Goal: Find specific page/section: Find specific page/section

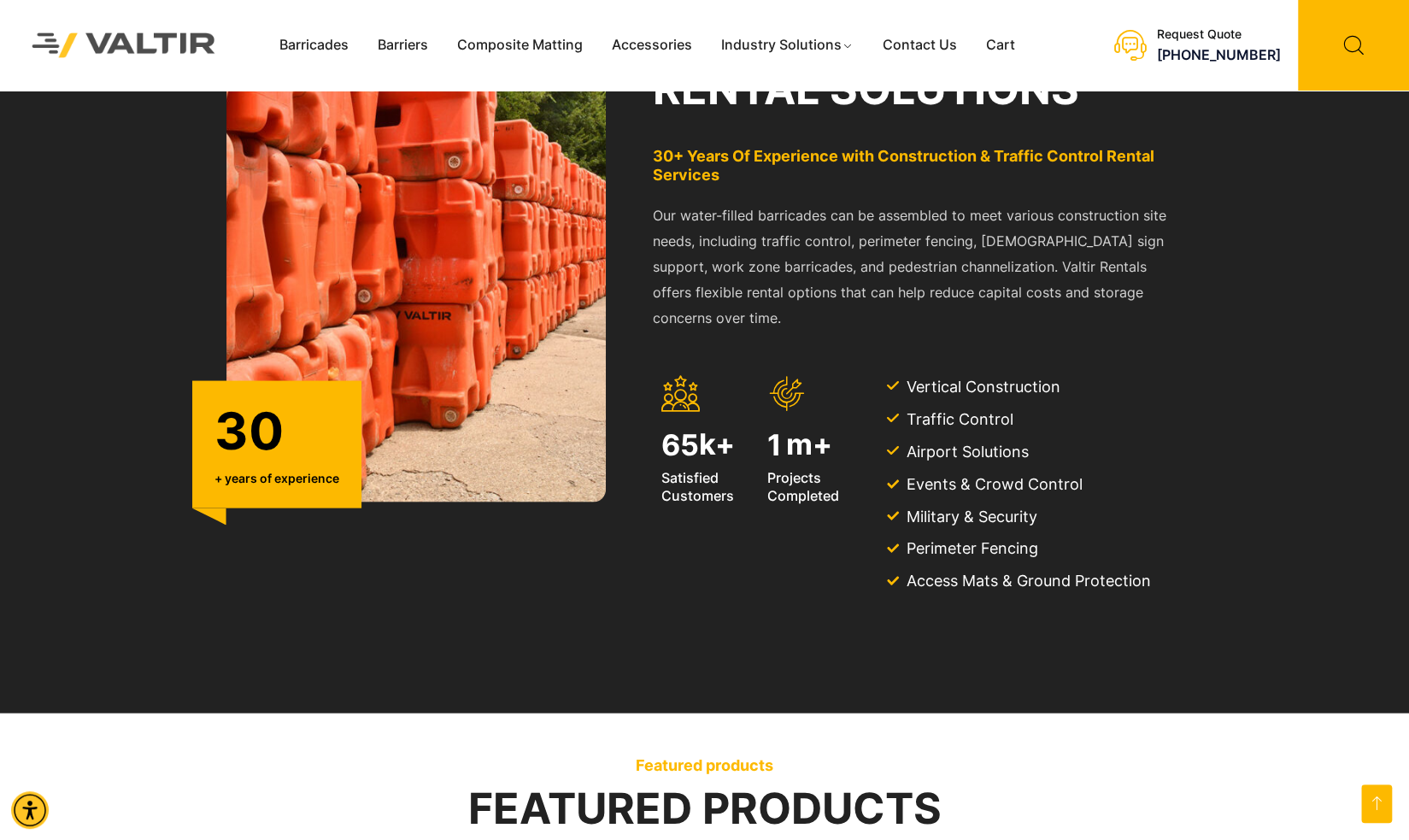
scroll to position [2577, 0]
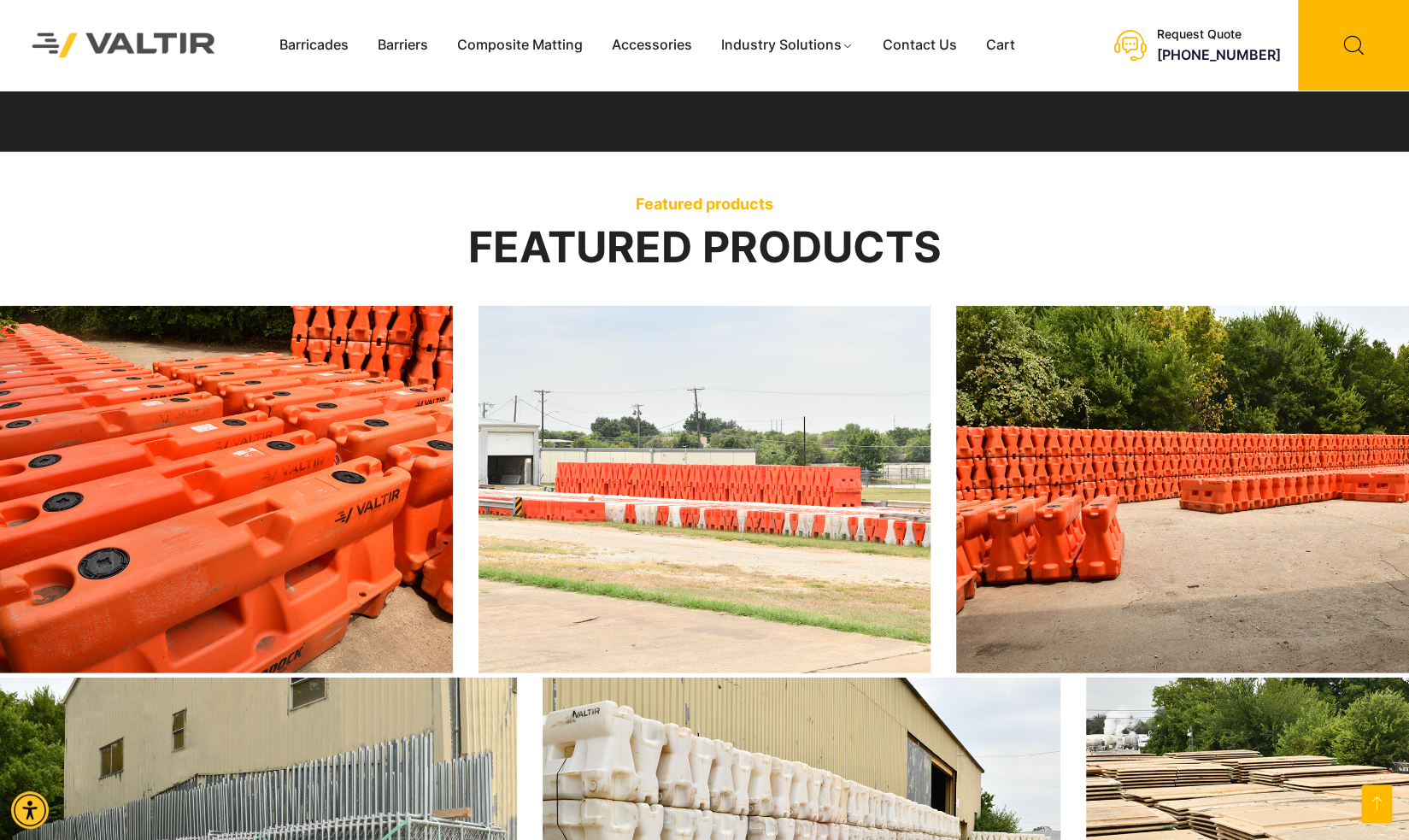
click at [0, 0] on input "text" at bounding box center [0, 0] width 0 height 0
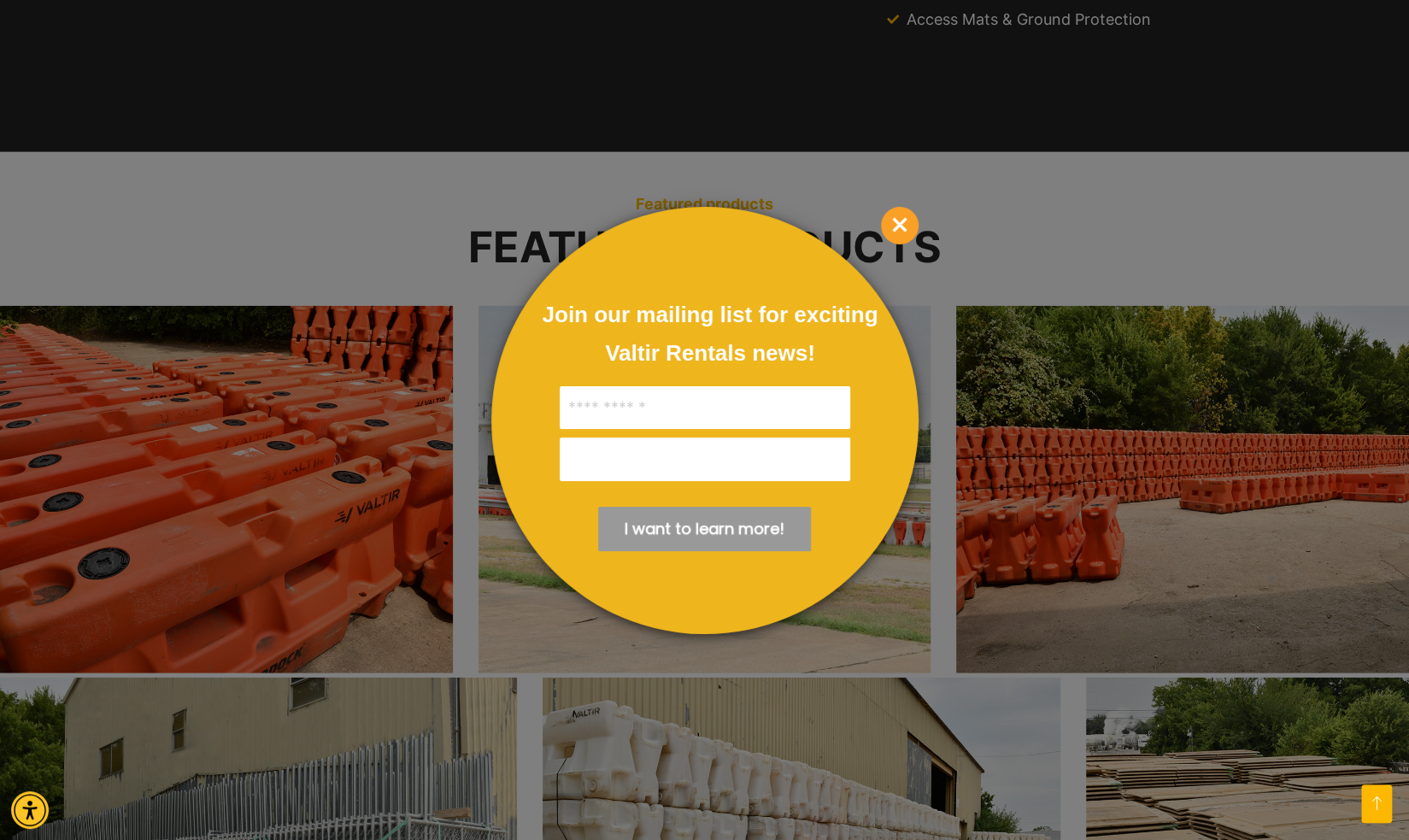
scroll to position [0, 0]
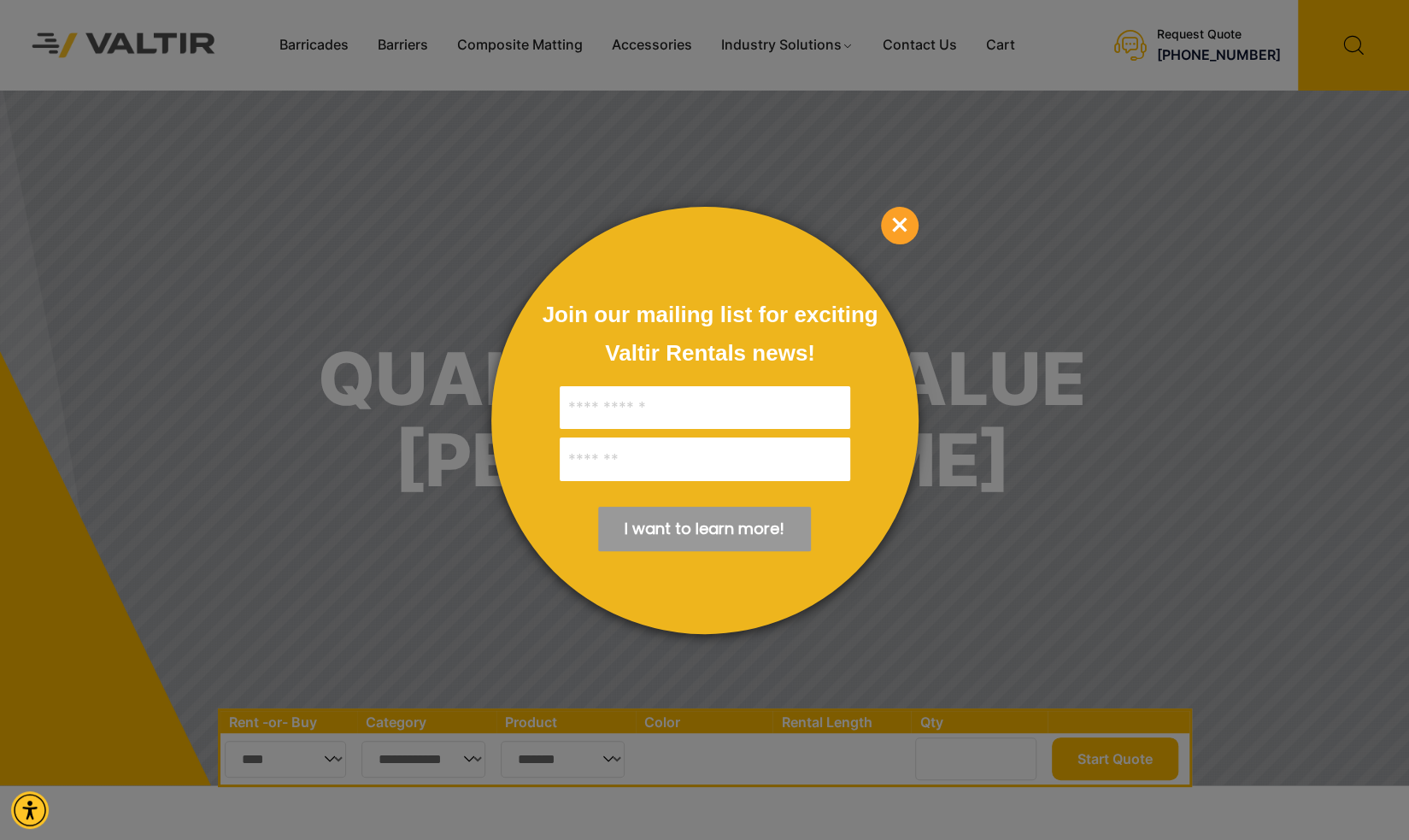
click at [847, 46] on div at bounding box center [704, 420] width 1409 height 840
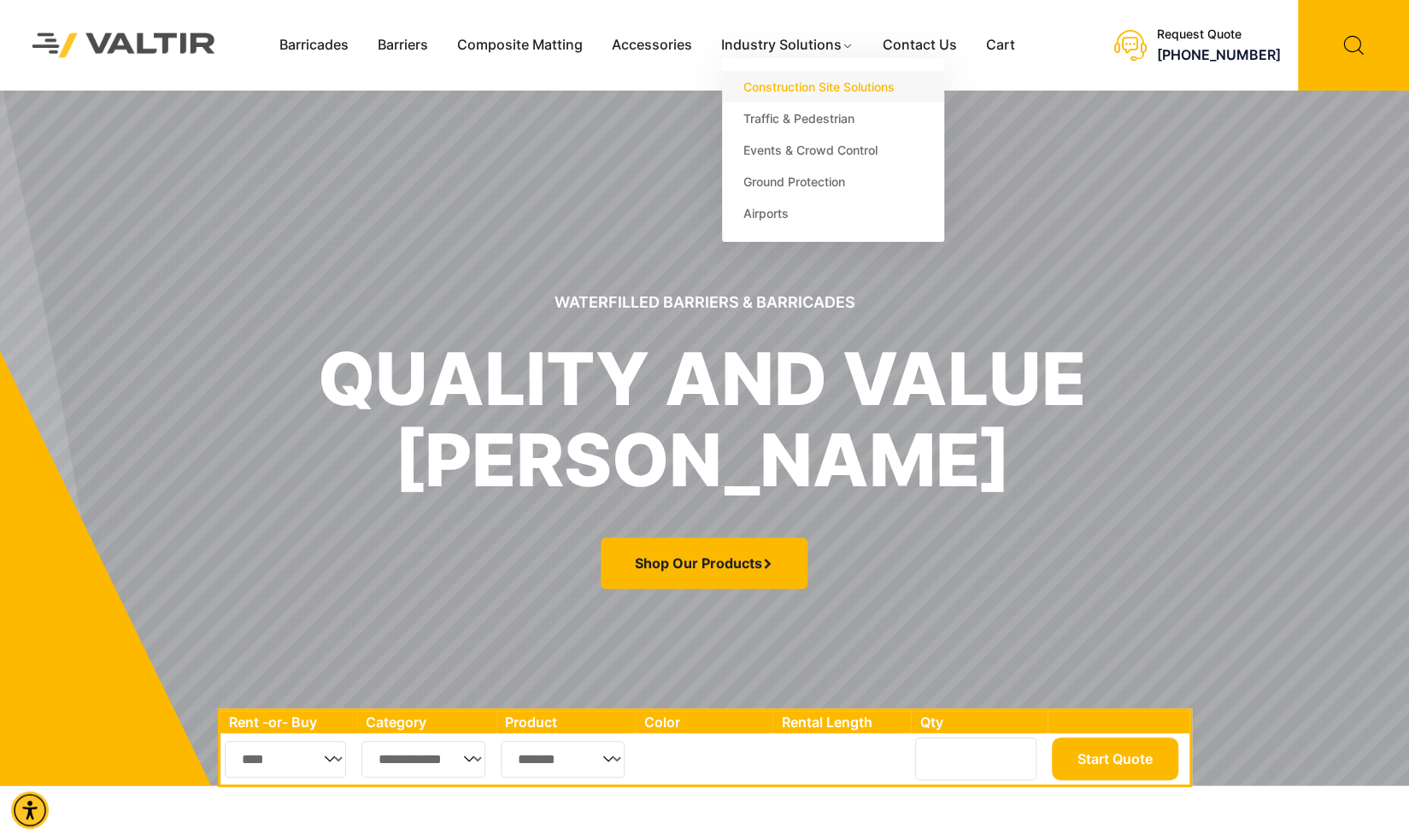
click at [832, 93] on link "Construction Site Solutions" at bounding box center [833, 87] width 222 height 32
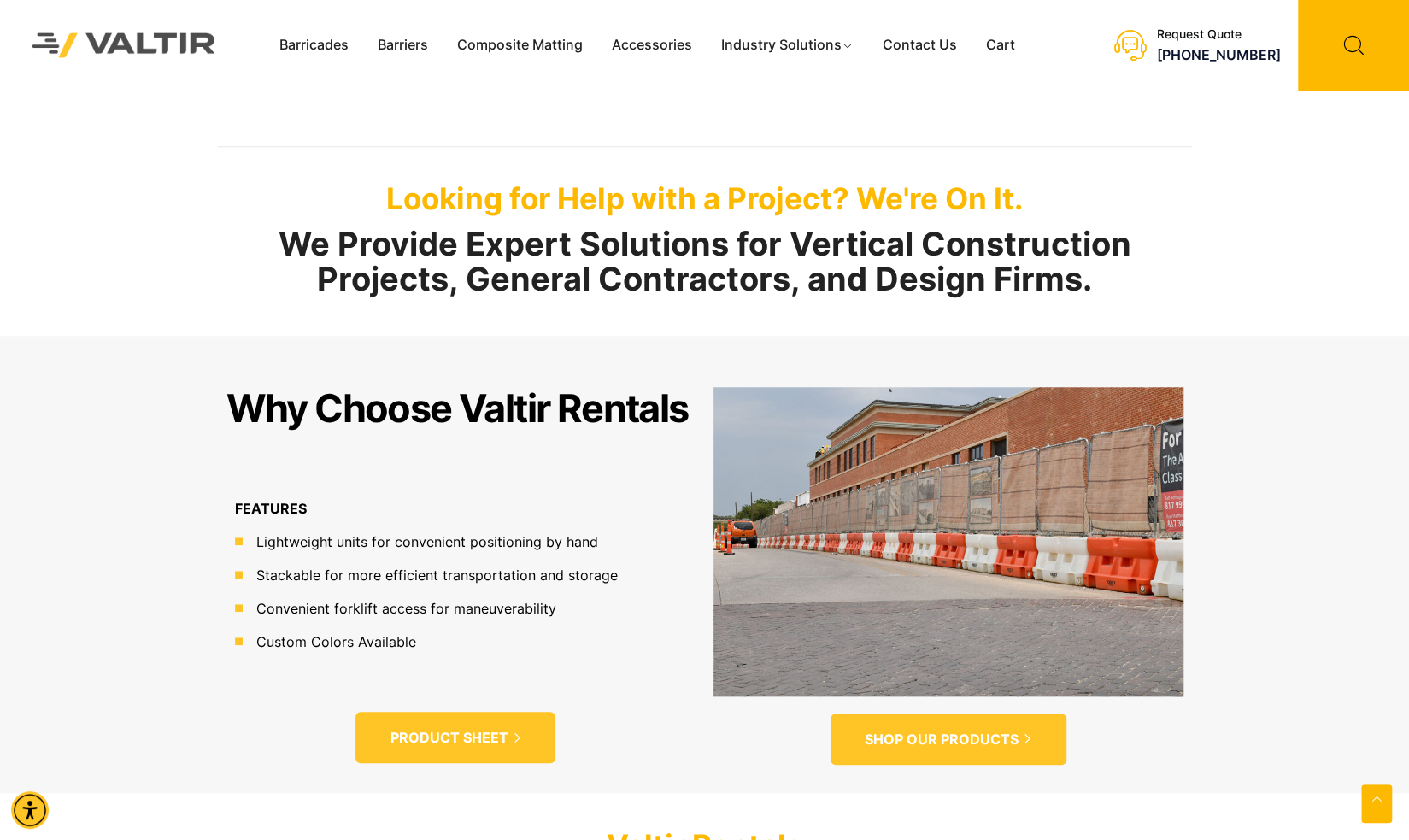
scroll to position [766, 0]
